Goal: Information Seeking & Learning: Compare options

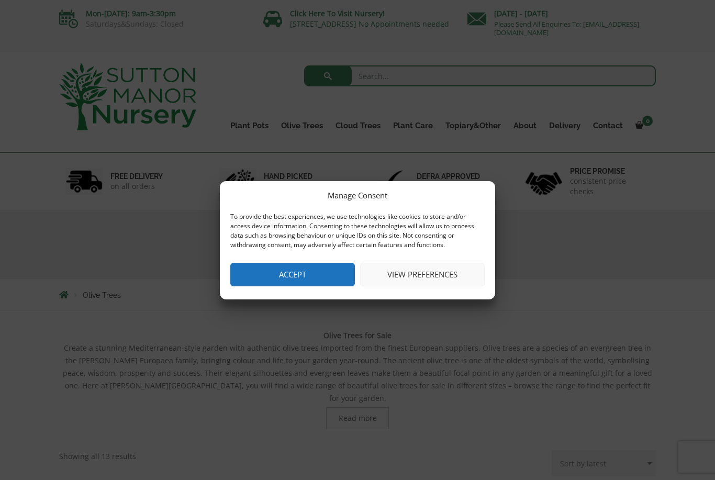
click at [328, 271] on button "Accept" at bounding box center [292, 275] width 125 height 24
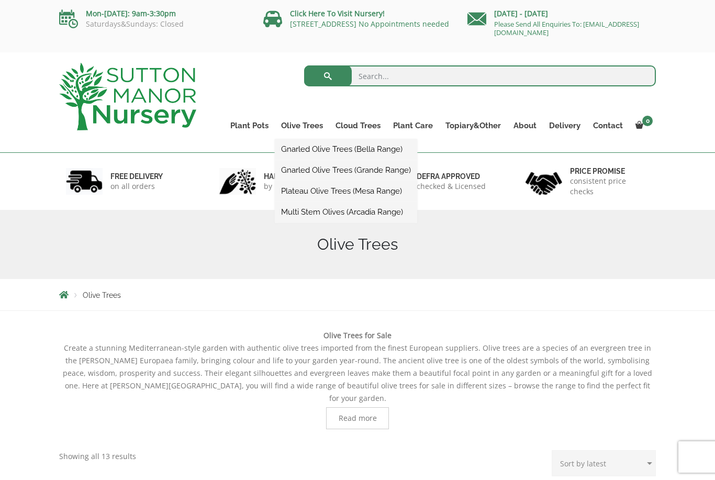
click at [331, 149] on link "Gnarled Olive Trees (Bella Range)" at bounding box center [346, 149] width 142 height 16
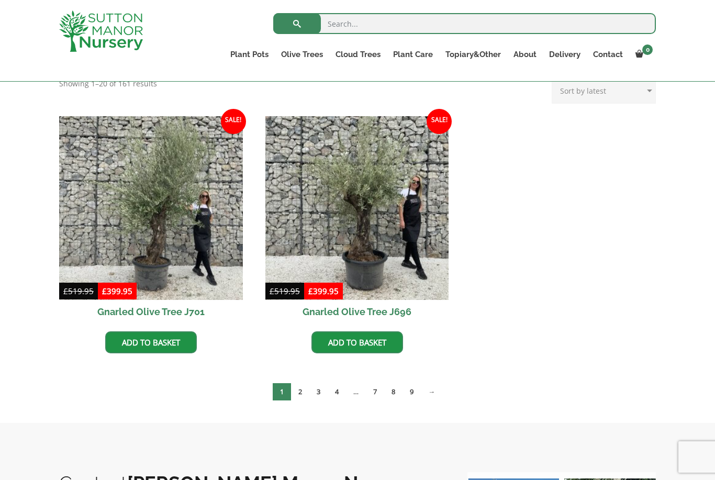
scroll to position [236, 0]
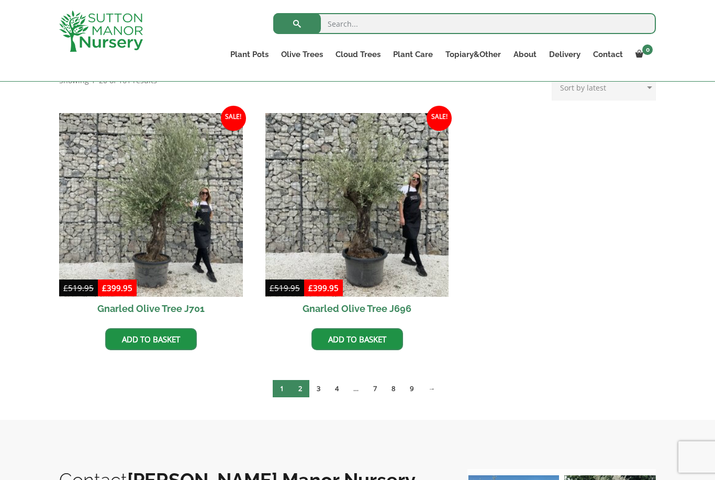
click at [302, 389] on link "2" at bounding box center [300, 388] width 18 height 17
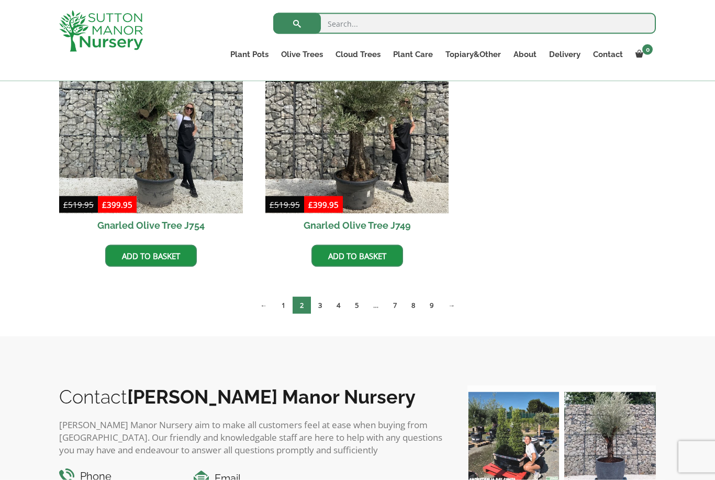
scroll to position [581, 0]
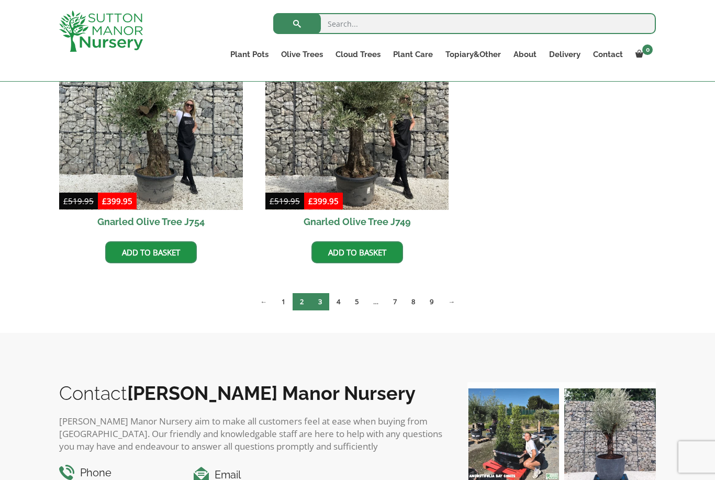
click at [318, 303] on link "3" at bounding box center [320, 301] width 18 height 17
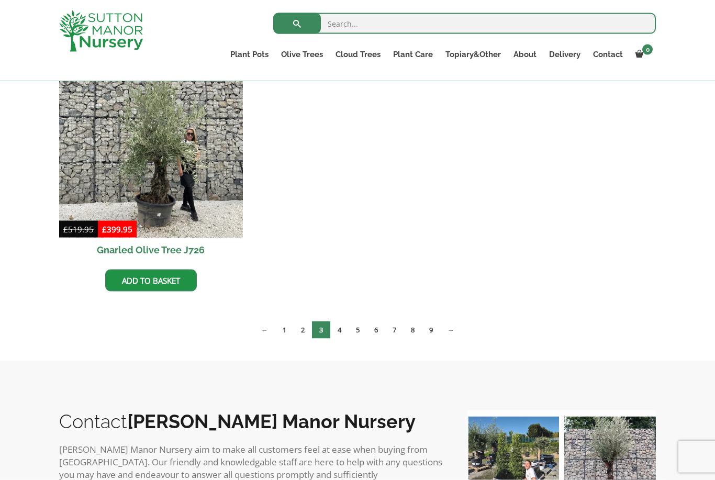
scroll to position [814, 0]
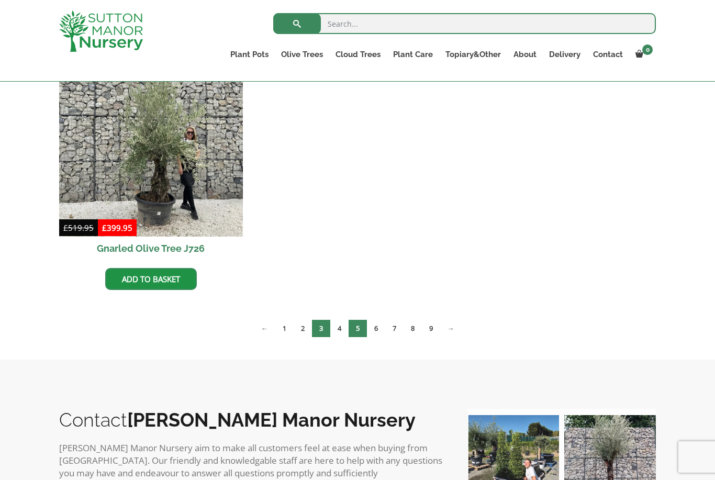
click at [358, 328] on link "5" at bounding box center [358, 328] width 18 height 17
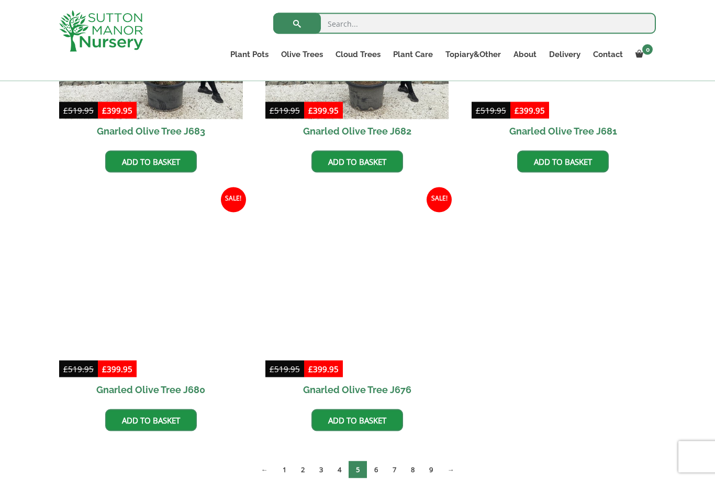
scroll to position [942, 0]
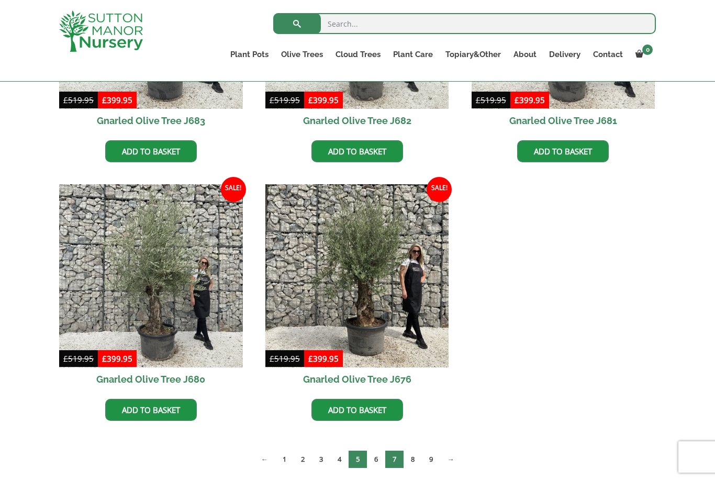
click at [400, 461] on link "7" at bounding box center [394, 459] width 18 height 17
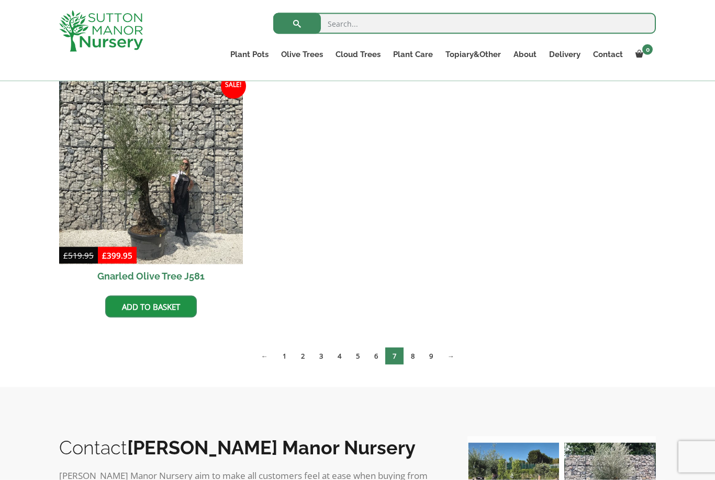
scroll to position [1045, 0]
click at [434, 358] on link "9" at bounding box center [431, 355] width 18 height 17
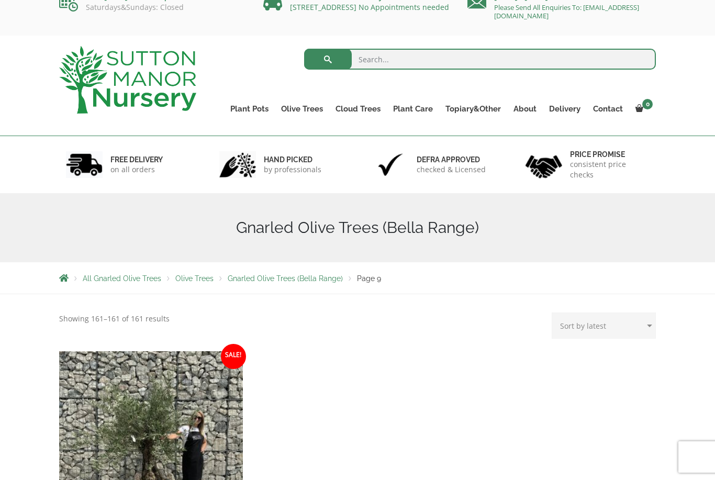
scroll to position [16, 0]
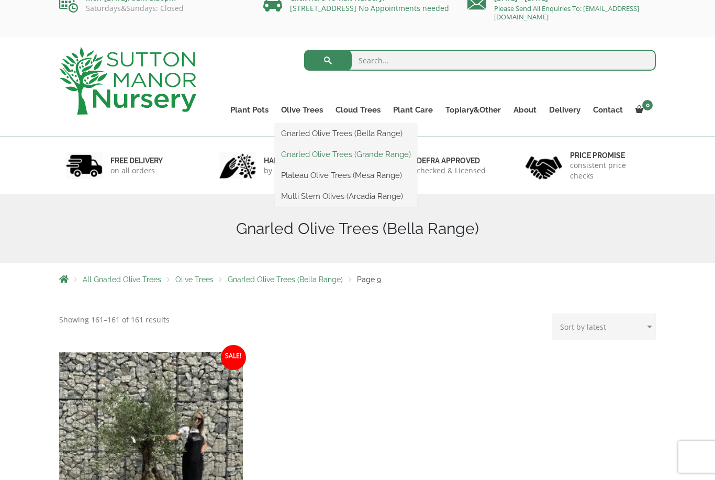
click at [343, 153] on link "Gnarled Olive Trees (Grande Range)" at bounding box center [346, 155] width 142 height 16
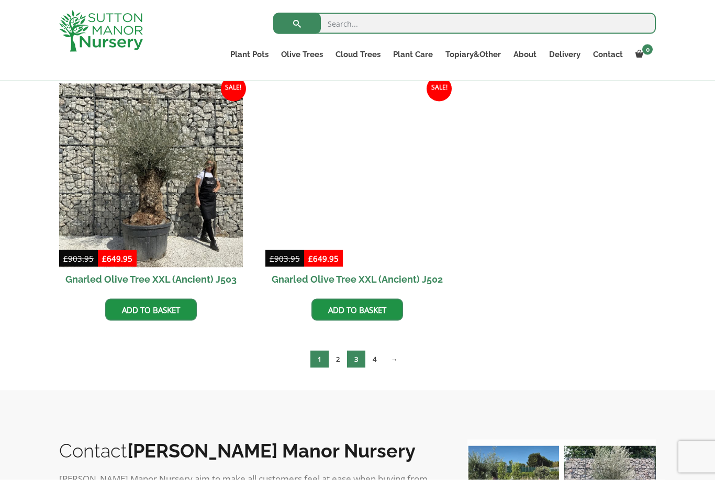
scroll to position [1560, 0]
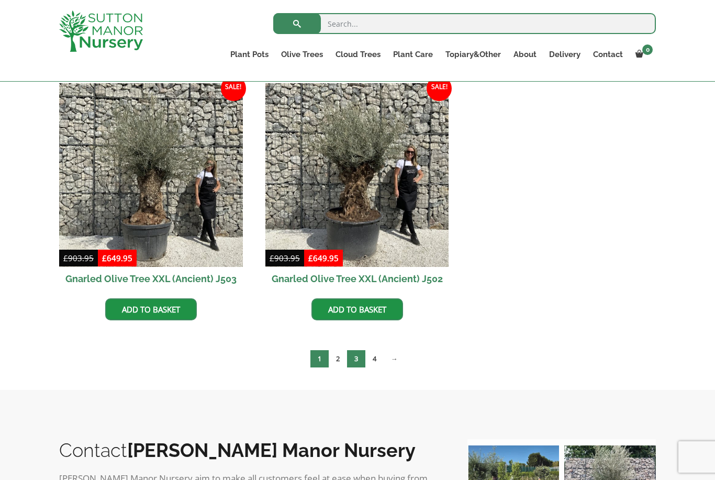
click at [356, 360] on link "3" at bounding box center [356, 358] width 18 height 17
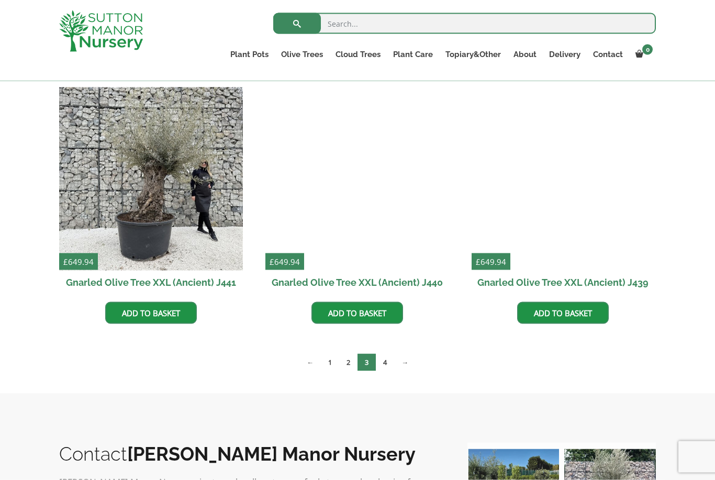
scroll to position [1297, 0]
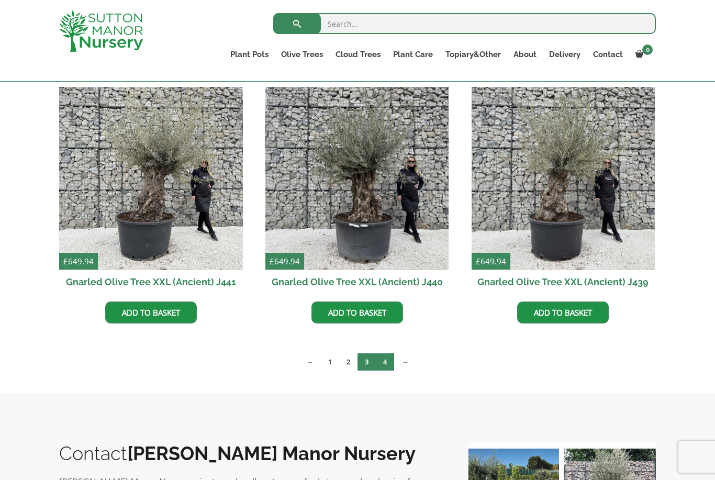
click at [390, 365] on link "4" at bounding box center [385, 361] width 18 height 17
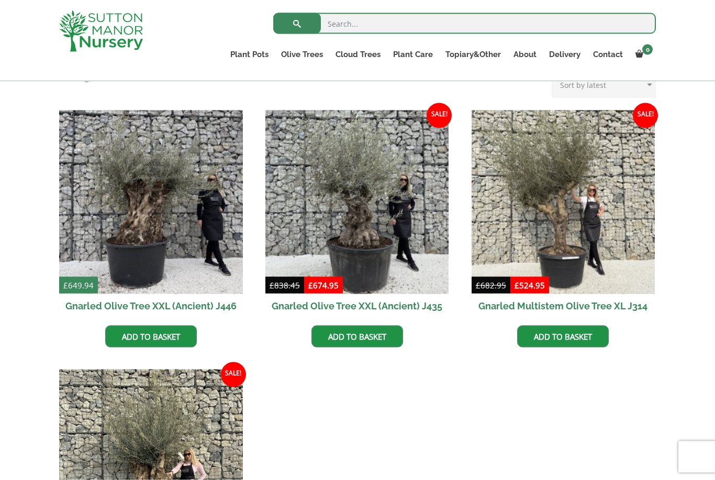
scroll to position [239, 0]
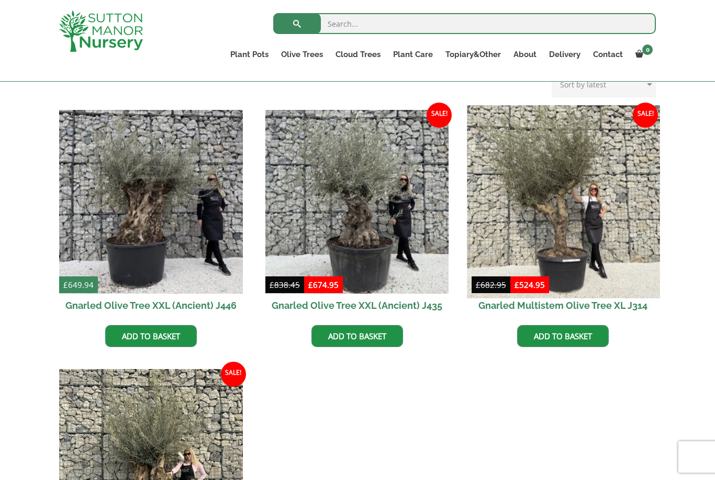
click at [570, 214] on img at bounding box center [563, 201] width 193 height 193
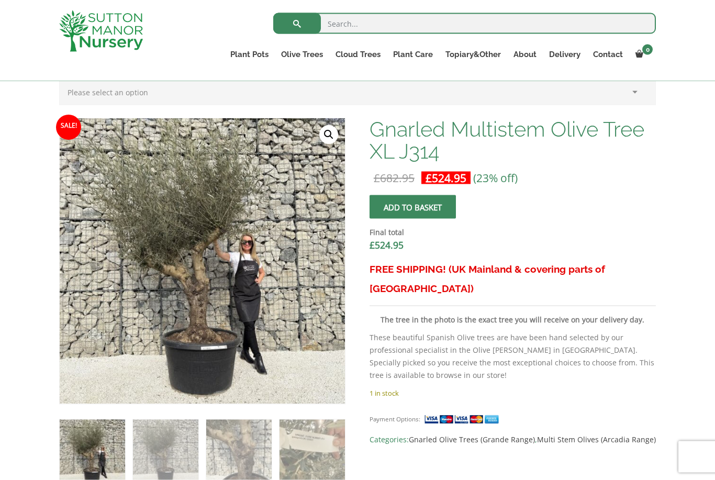
scroll to position [292, 0]
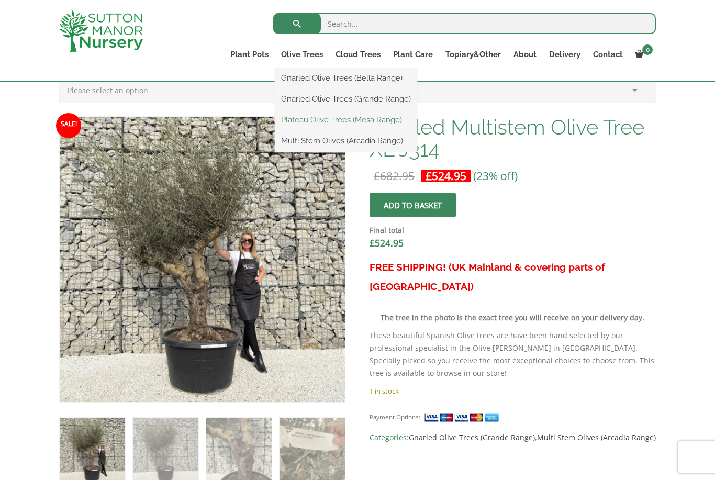
click at [364, 122] on link "Plateau Olive Trees (Mesa Range)" at bounding box center [346, 120] width 142 height 16
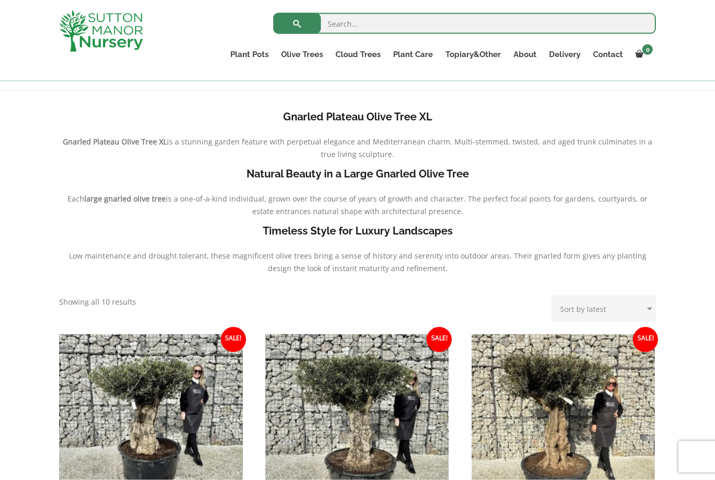
scroll to position [197, 0]
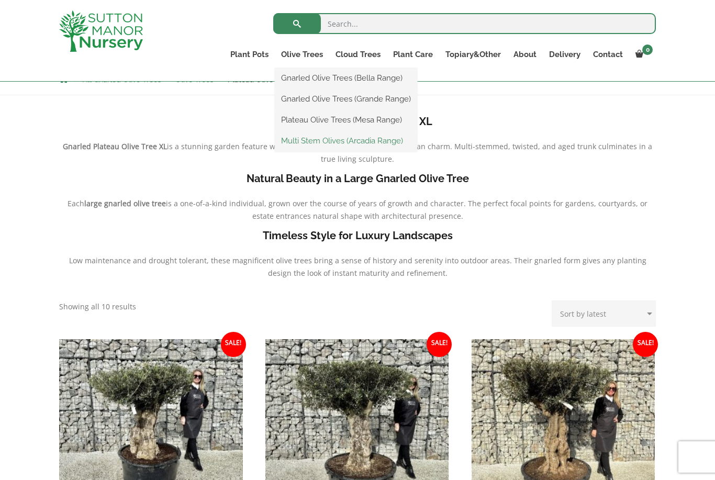
click at [382, 140] on link "Multi Stem Olives (Arcadia Range)" at bounding box center [346, 141] width 142 height 16
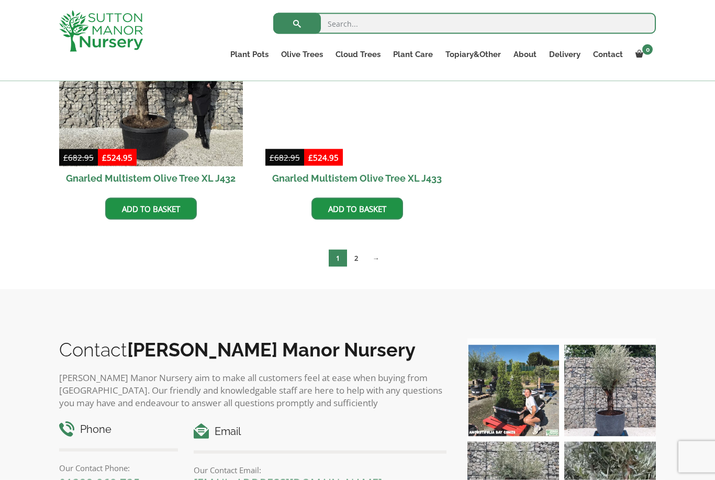
scroll to position [1589, 0]
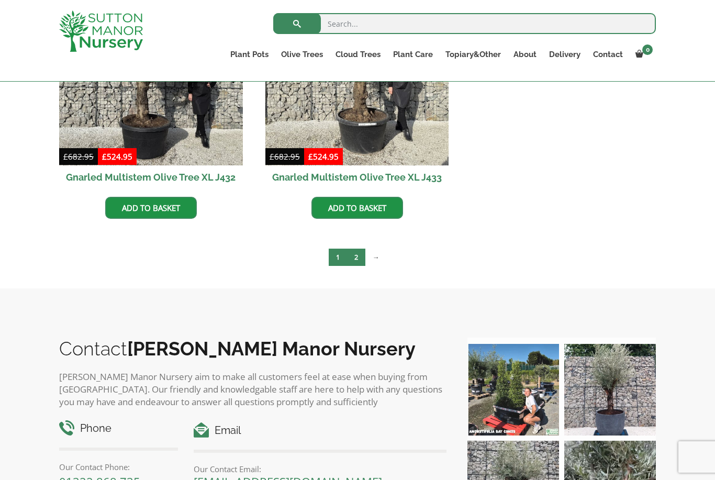
click at [359, 262] on link "2" at bounding box center [356, 257] width 18 height 17
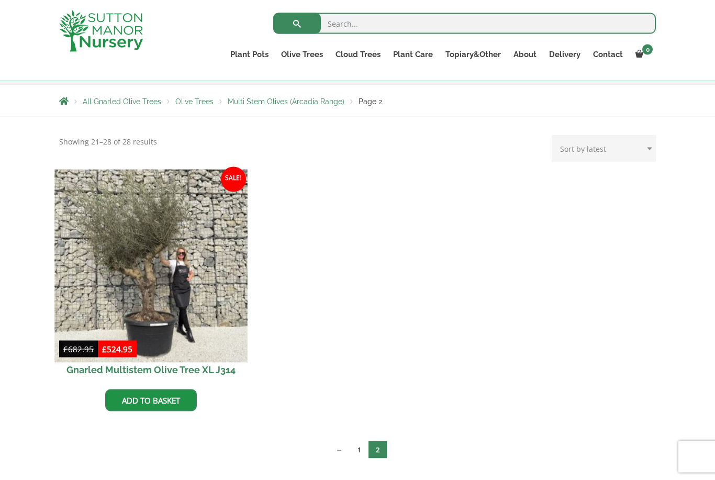
scroll to position [175, 0]
click at [147, 254] on img at bounding box center [150, 265] width 193 height 193
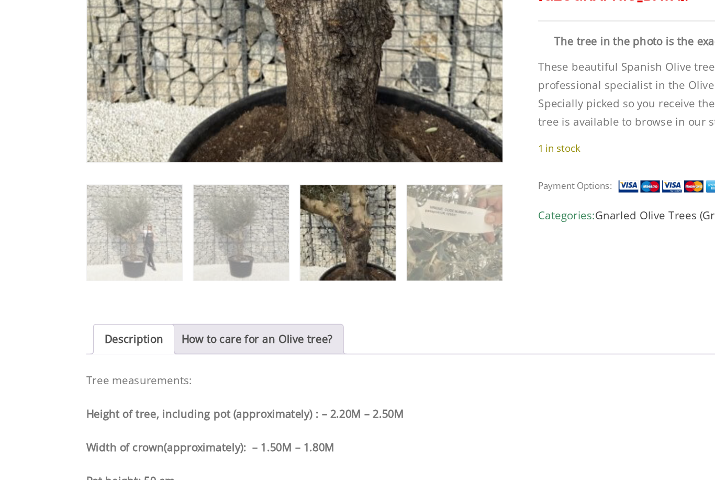
scroll to position [454, 0]
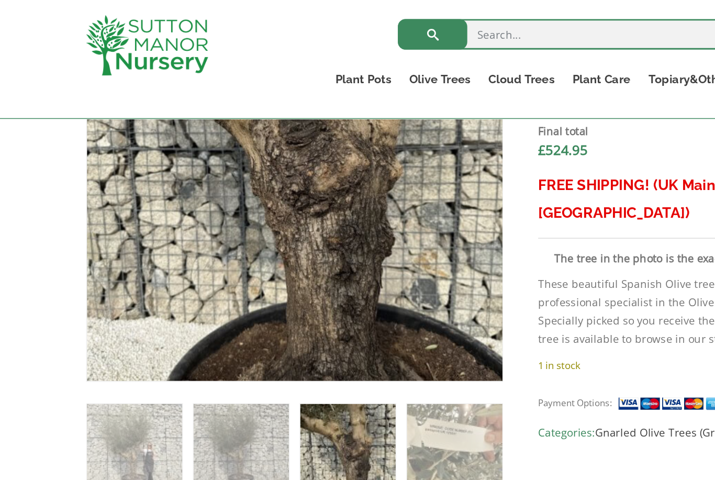
click at [242, 210] on img at bounding box center [292, 208] width 464 height 464
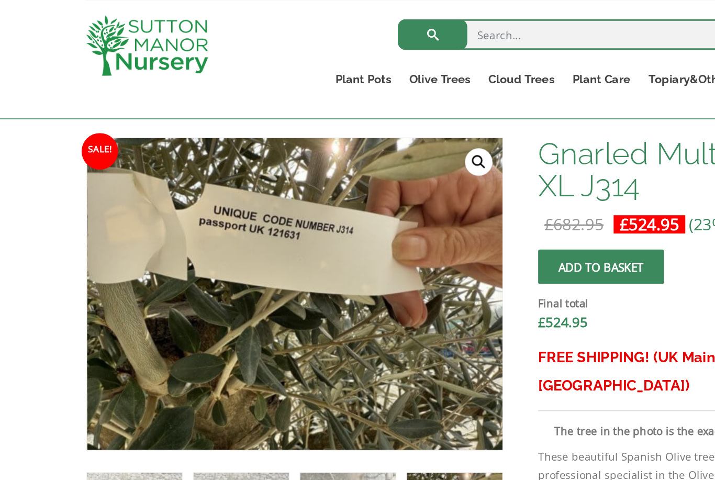
scroll to position [313, 0]
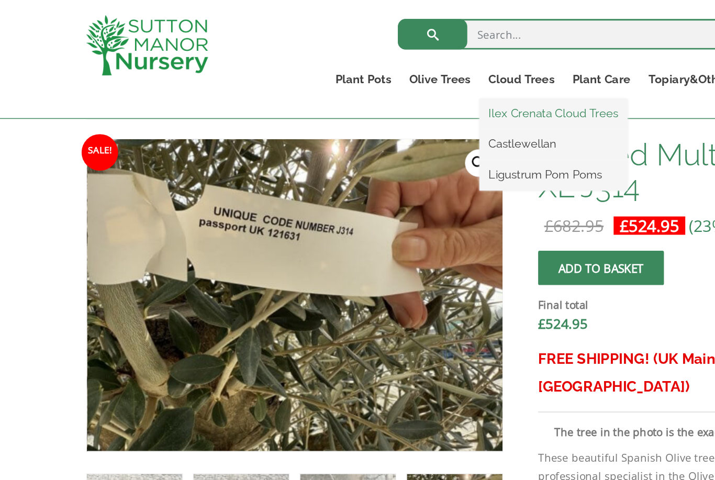
click at [392, 79] on link "Ilex Crenata Cloud Trees" at bounding box center [380, 78] width 102 height 16
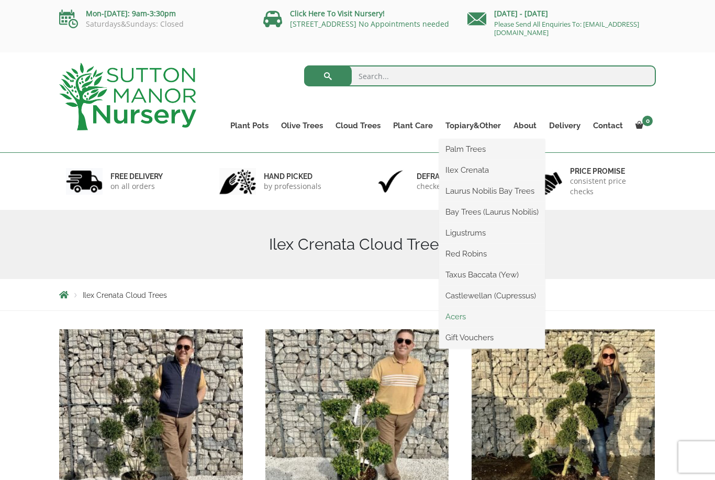
click at [467, 317] on link "Acers" at bounding box center [492, 317] width 106 height 16
